Goal: Check status: Check status

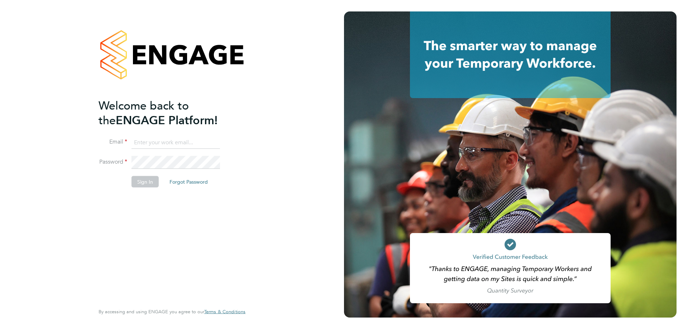
type input "TORI.CHAMBERS@UK.G4S.COM"
click at [151, 188] on li "Sign In Forgot Password" at bounding box center [169, 185] width 140 height 19
click at [148, 184] on button "Sign In" at bounding box center [145, 181] width 27 height 11
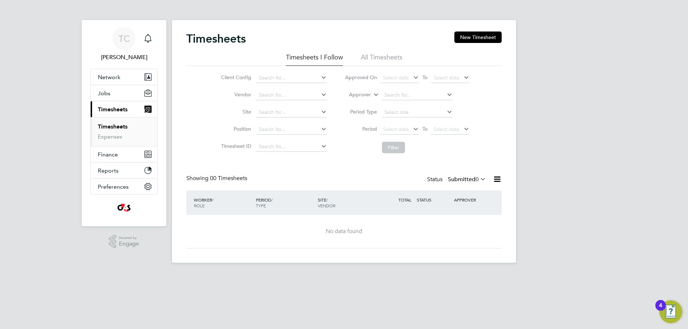
click at [377, 56] on li "All Timesheets" at bounding box center [382, 59] width 42 height 13
click at [266, 81] on input at bounding box center [291, 78] width 71 height 10
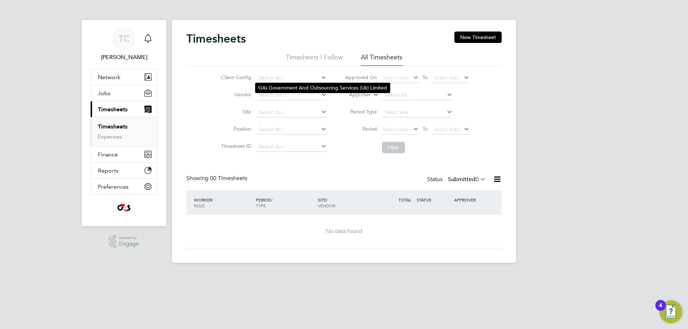
click at [268, 87] on li "G4s Government And Outsourcing Services (Uk) Limited" at bounding box center [323, 88] width 134 height 10
type input "G4s Government And Outsourcing Services (Uk) Limited"
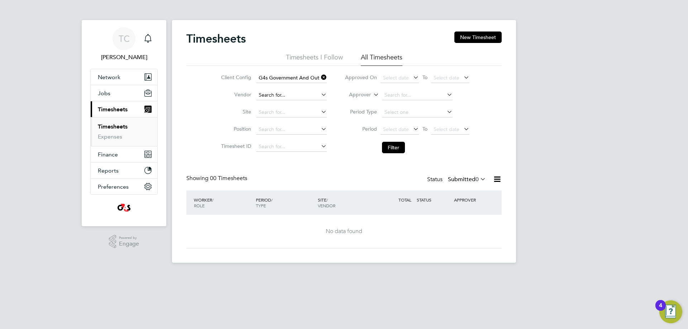
click at [268, 91] on input at bounding box center [291, 95] width 71 height 10
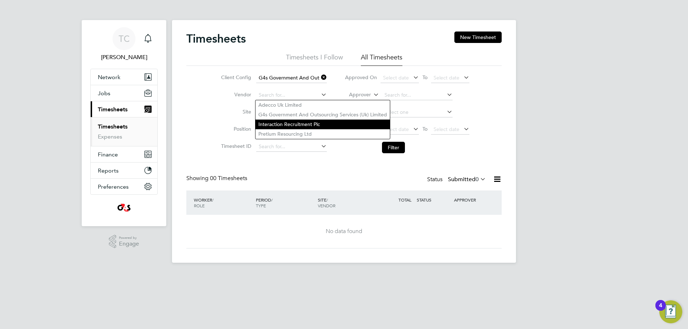
click at [267, 124] on li "Interaction Recruitment Plc" at bounding box center [323, 125] width 134 height 10
type input "Interaction Recruitment Plc"
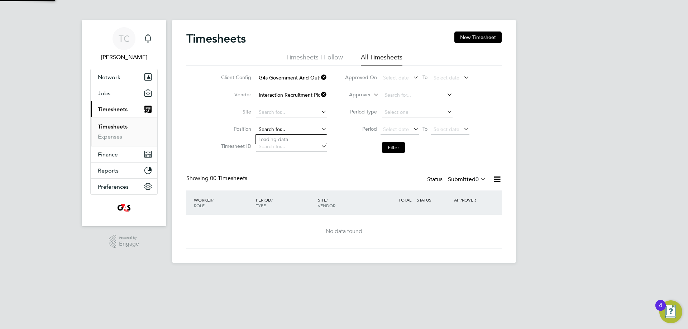
click at [264, 132] on input at bounding box center [291, 130] width 71 height 10
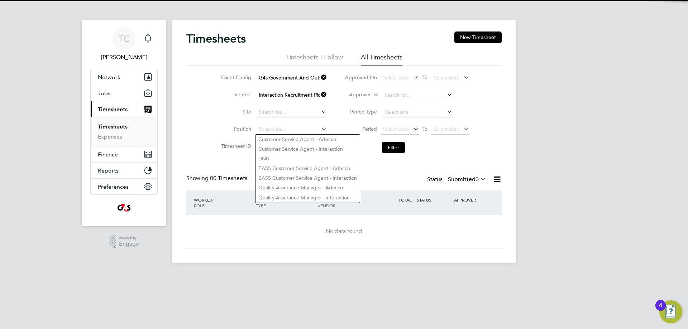
click at [210, 141] on li "Timesheet ID" at bounding box center [273, 146] width 126 height 17
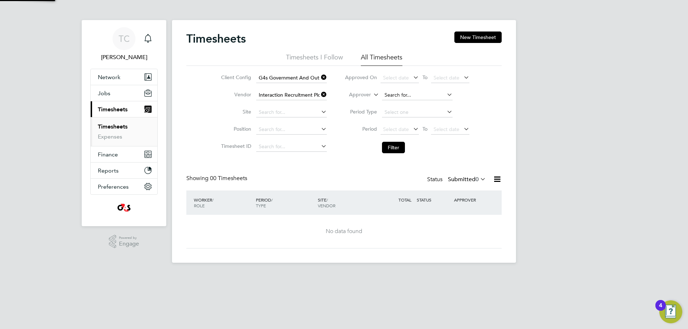
click at [390, 94] on input at bounding box center [417, 95] width 71 height 10
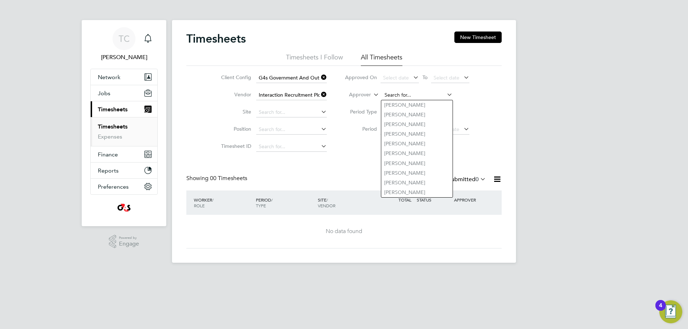
click at [390, 94] on input at bounding box center [417, 95] width 71 height 10
click at [347, 116] on li "Period Type" at bounding box center [407, 112] width 143 height 17
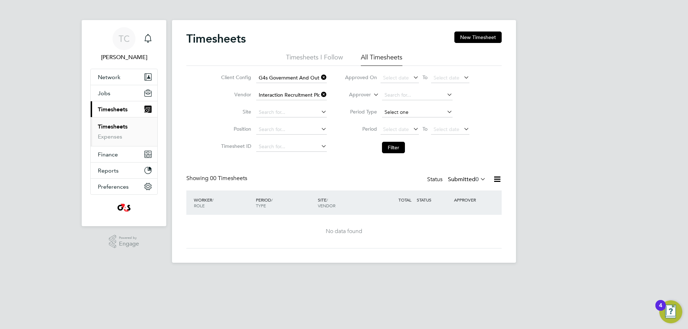
click at [396, 110] on input at bounding box center [417, 113] width 71 height 10
click at [341, 116] on li "Period Type" at bounding box center [407, 112] width 143 height 17
click at [390, 82] on span "Select date" at bounding box center [400, 78] width 38 height 10
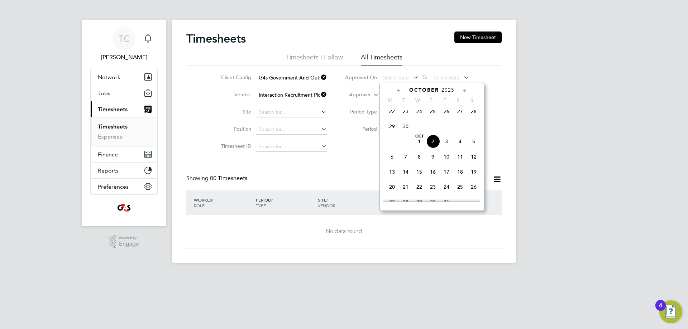
click at [390, 132] on span "29" at bounding box center [392, 127] width 14 height 14
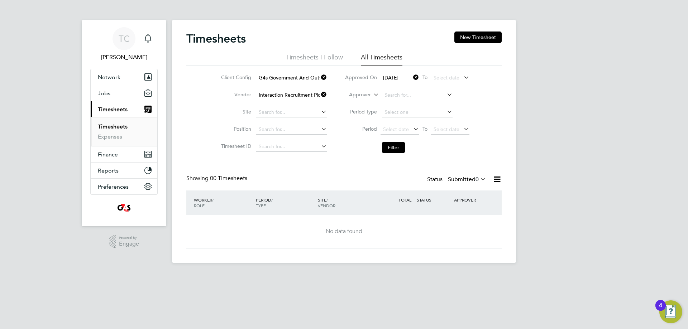
click at [353, 137] on li "Period Select date To Select date" at bounding box center [407, 129] width 143 height 17
click at [389, 148] on button "Filter" at bounding box center [393, 147] width 23 height 11
click at [468, 177] on label "Submitted 0" at bounding box center [467, 179] width 38 height 7
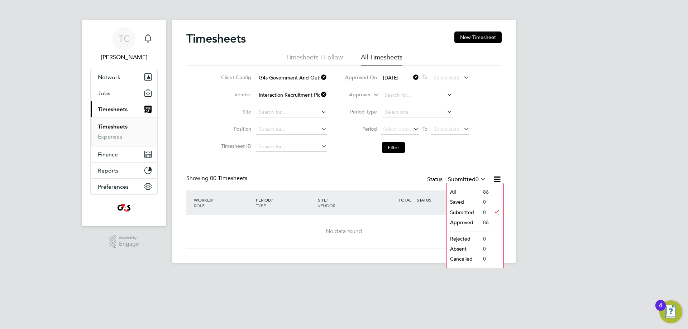
click at [463, 191] on li "All" at bounding box center [463, 192] width 33 height 10
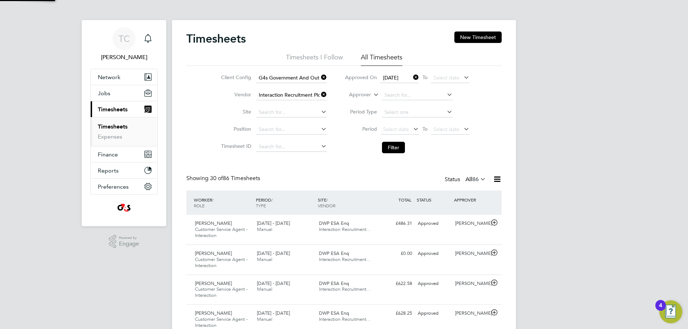
scroll to position [0, 0]
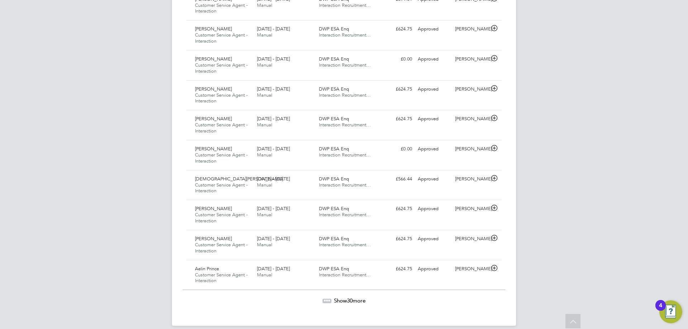
click at [335, 303] on span "Show 30 more" at bounding box center [350, 301] width 32 height 7
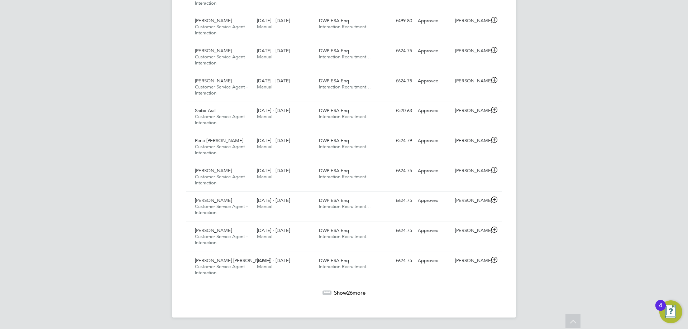
click at [332, 296] on div "Show 26 more" at bounding box center [344, 293] width 323 height 7
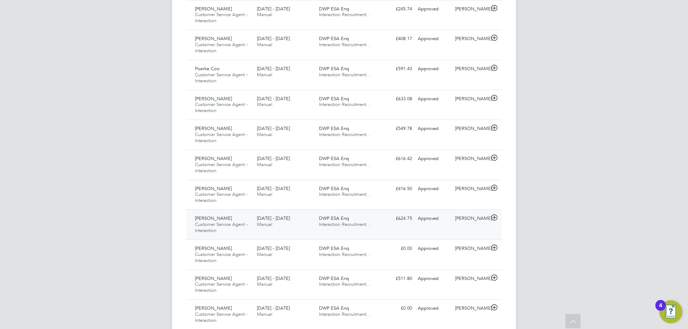
click at [224, 223] on span "Customer Service Agent - Interaction" at bounding box center [221, 228] width 53 height 12
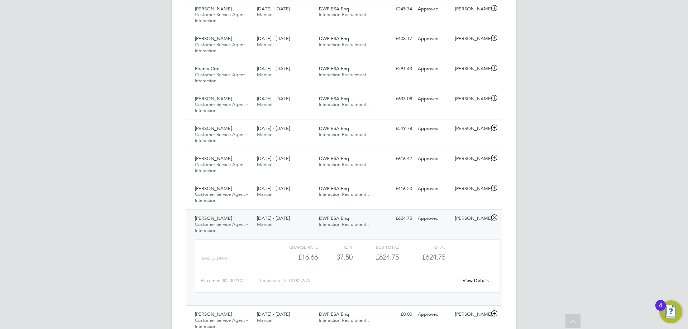
click at [469, 279] on link "View Details" at bounding box center [476, 281] width 26 height 6
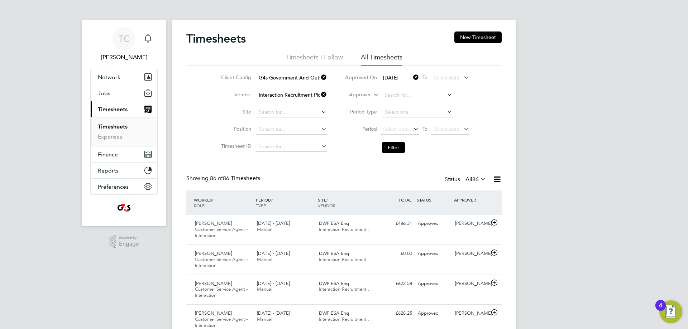
click at [412, 76] on icon at bounding box center [412, 77] width 0 height 10
click at [410, 76] on span "Select date" at bounding box center [400, 78] width 38 height 10
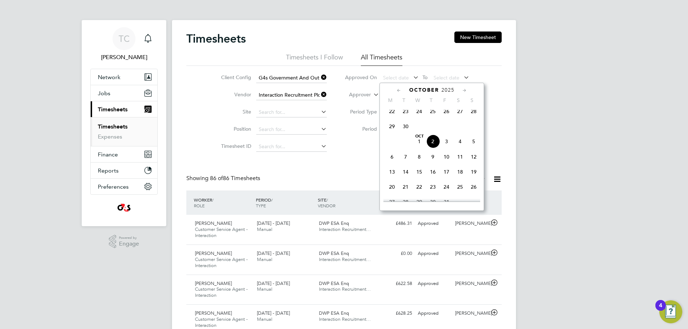
click at [393, 112] on span "22" at bounding box center [392, 112] width 14 height 14
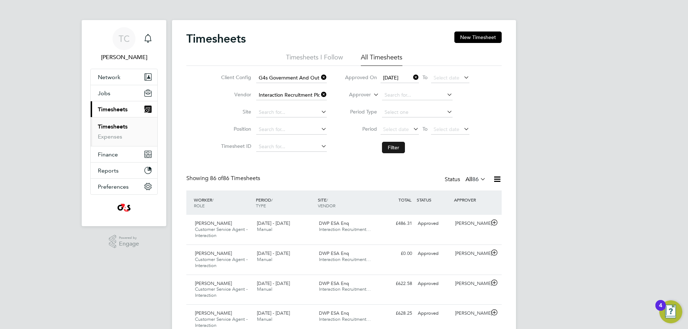
click at [386, 144] on button "Filter" at bounding box center [393, 147] width 23 height 11
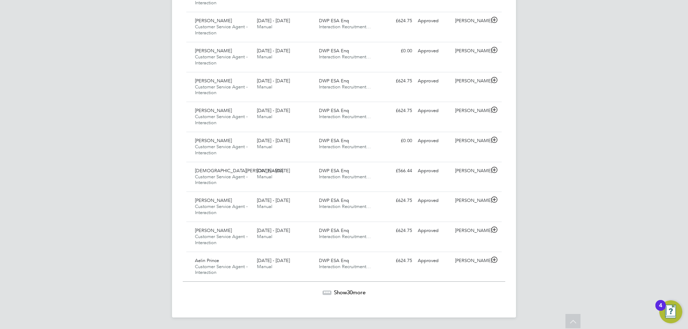
click at [323, 289] on icon at bounding box center [327, 293] width 9 height 9
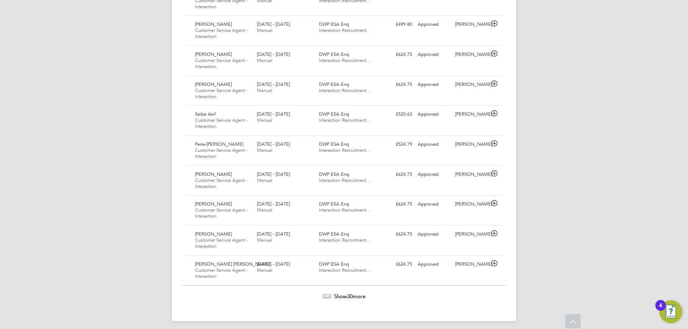
click at [336, 296] on span "Show 30 more" at bounding box center [350, 296] width 32 height 7
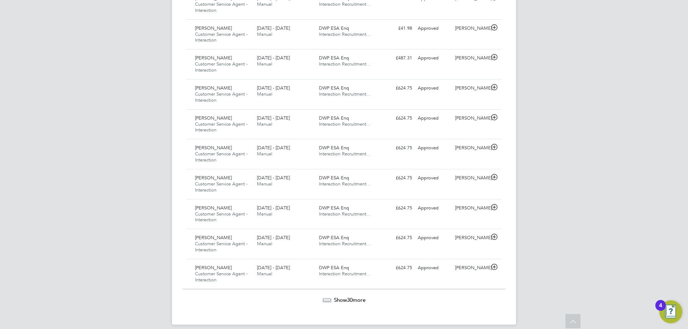
click at [337, 302] on span "Show 30 more" at bounding box center [350, 300] width 32 height 7
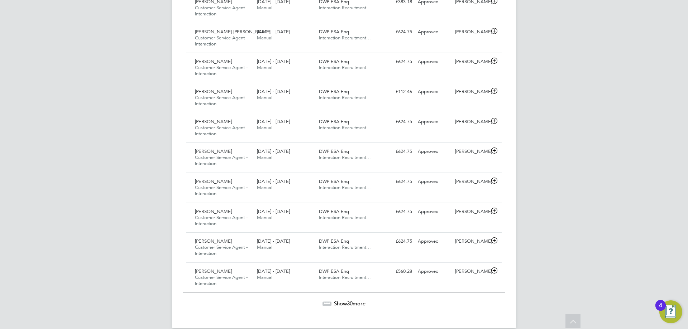
click at [326, 300] on icon at bounding box center [327, 304] width 9 height 9
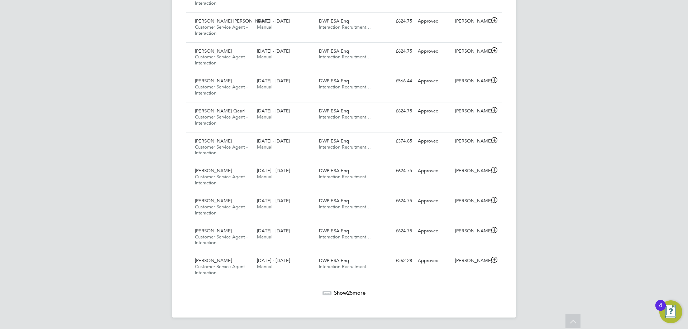
click at [338, 291] on span "Show 25 more" at bounding box center [350, 293] width 32 height 7
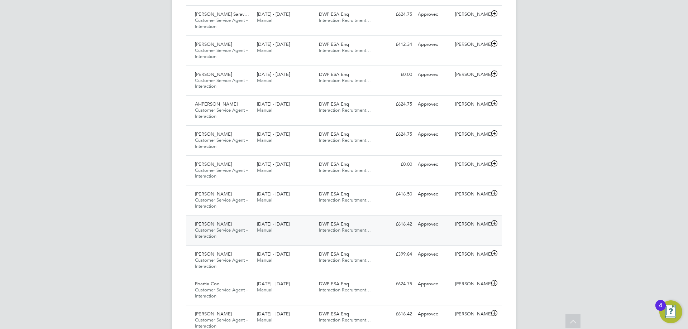
click at [244, 229] on span "Customer Service Agent - Interaction" at bounding box center [221, 233] width 53 height 12
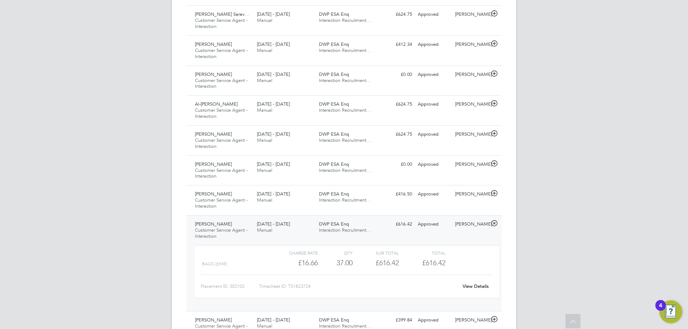
click at [481, 286] on link "View Details" at bounding box center [476, 287] width 26 height 6
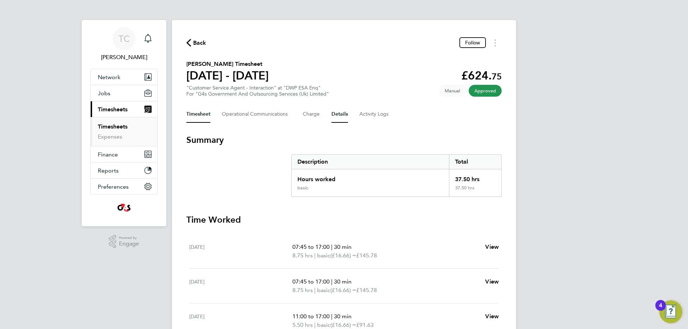
click at [343, 116] on button "Details" at bounding box center [340, 114] width 16 height 17
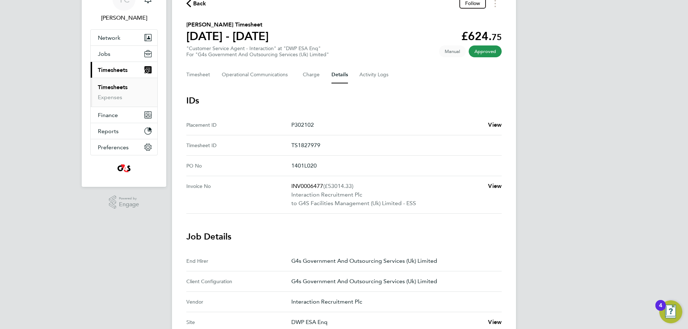
scroll to position [36, 0]
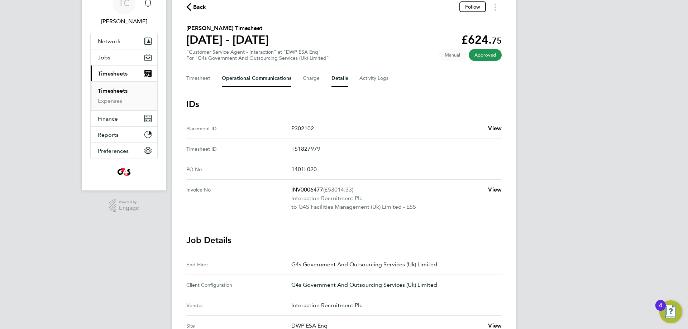
click at [271, 76] on Communications-tab "Operational Communications" at bounding box center [257, 78] width 70 height 17
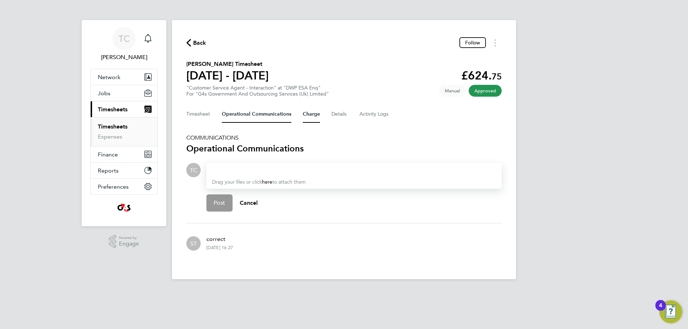
click at [313, 111] on button "Charge" at bounding box center [311, 114] width 17 height 17
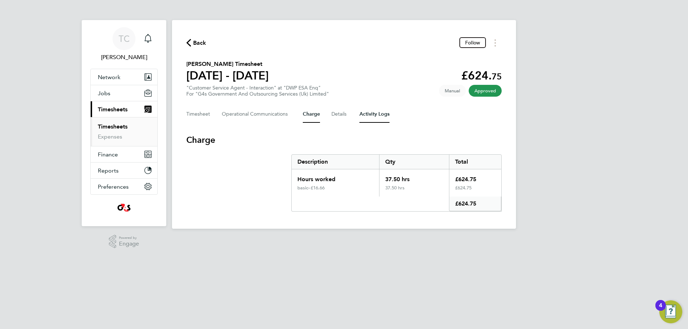
click at [381, 117] on Logs-tab "Activity Logs" at bounding box center [375, 114] width 30 height 17
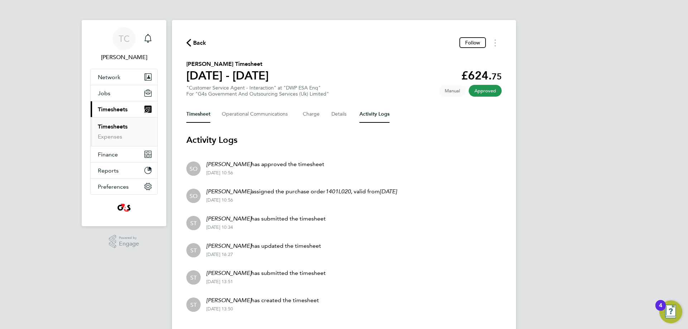
click at [202, 111] on button "Timesheet" at bounding box center [198, 114] width 24 height 17
